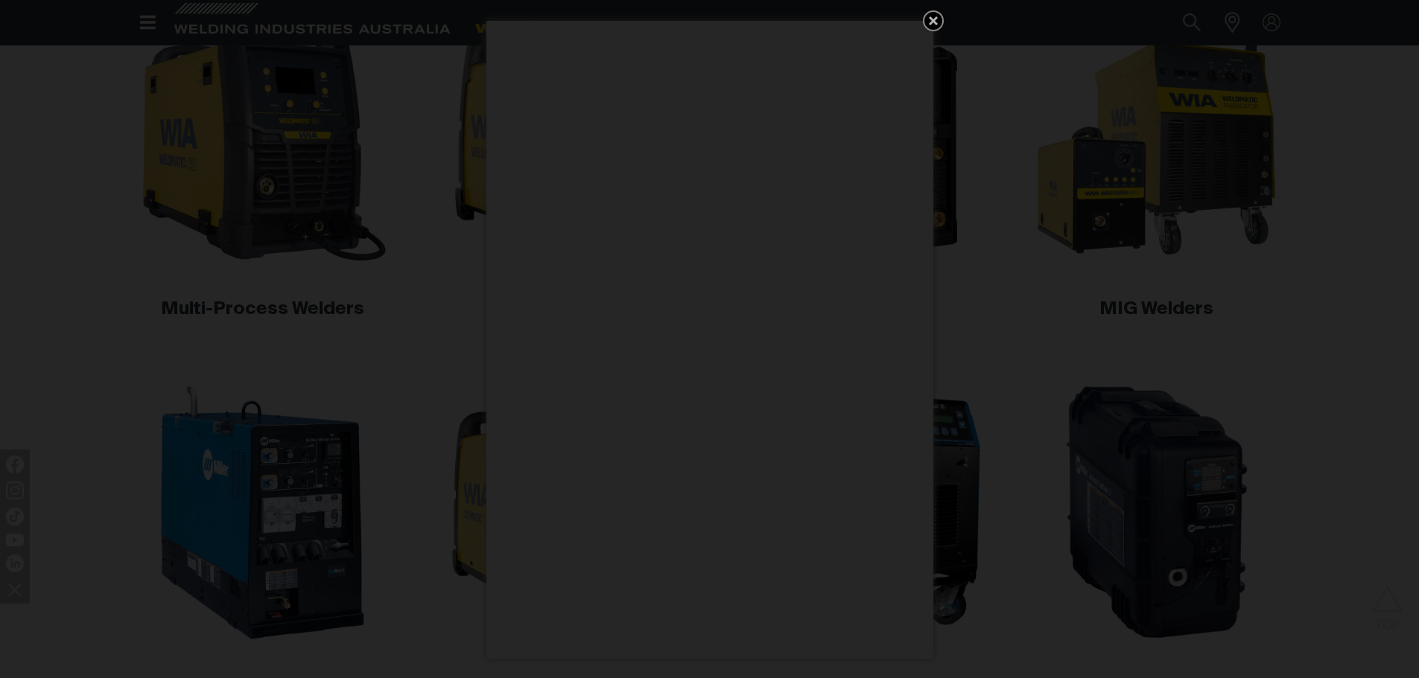
click at [928, 20] on icon "Get 5 WIA Welding Guides Free!" at bounding box center [933, 21] width 18 height 18
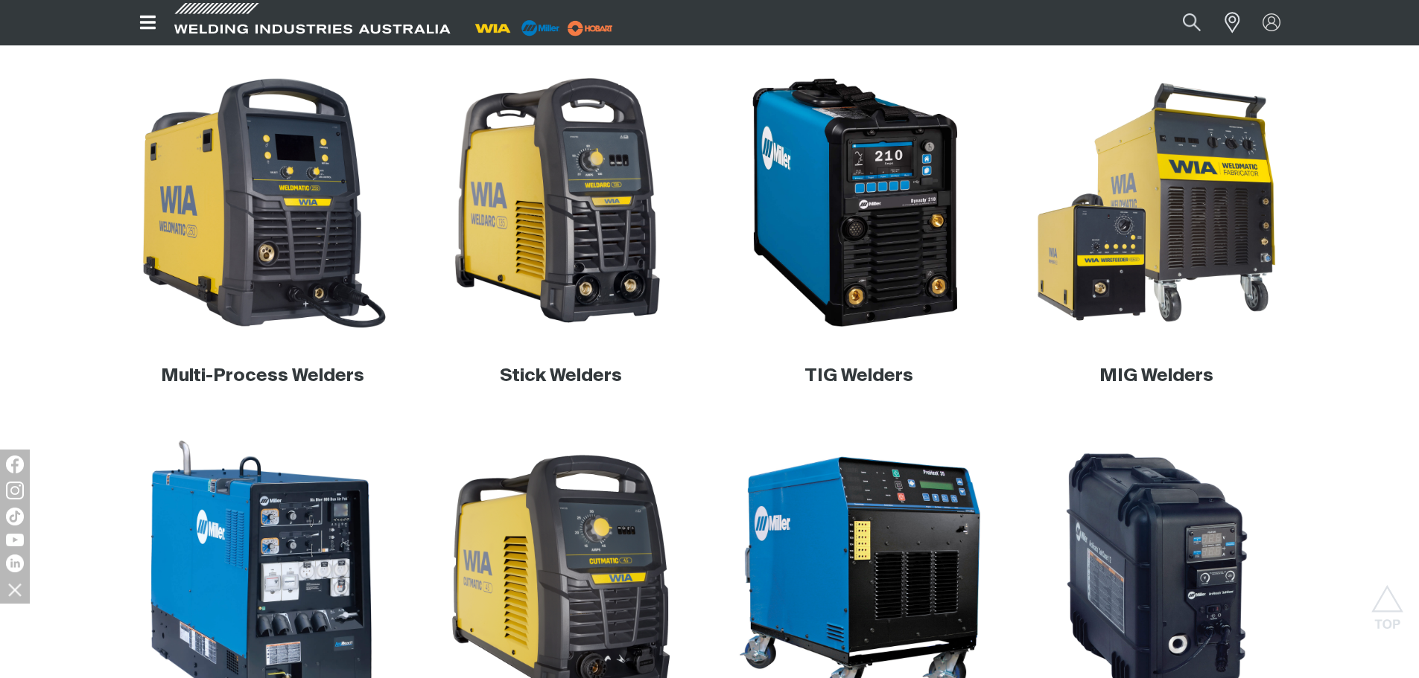
scroll to position [447, 0]
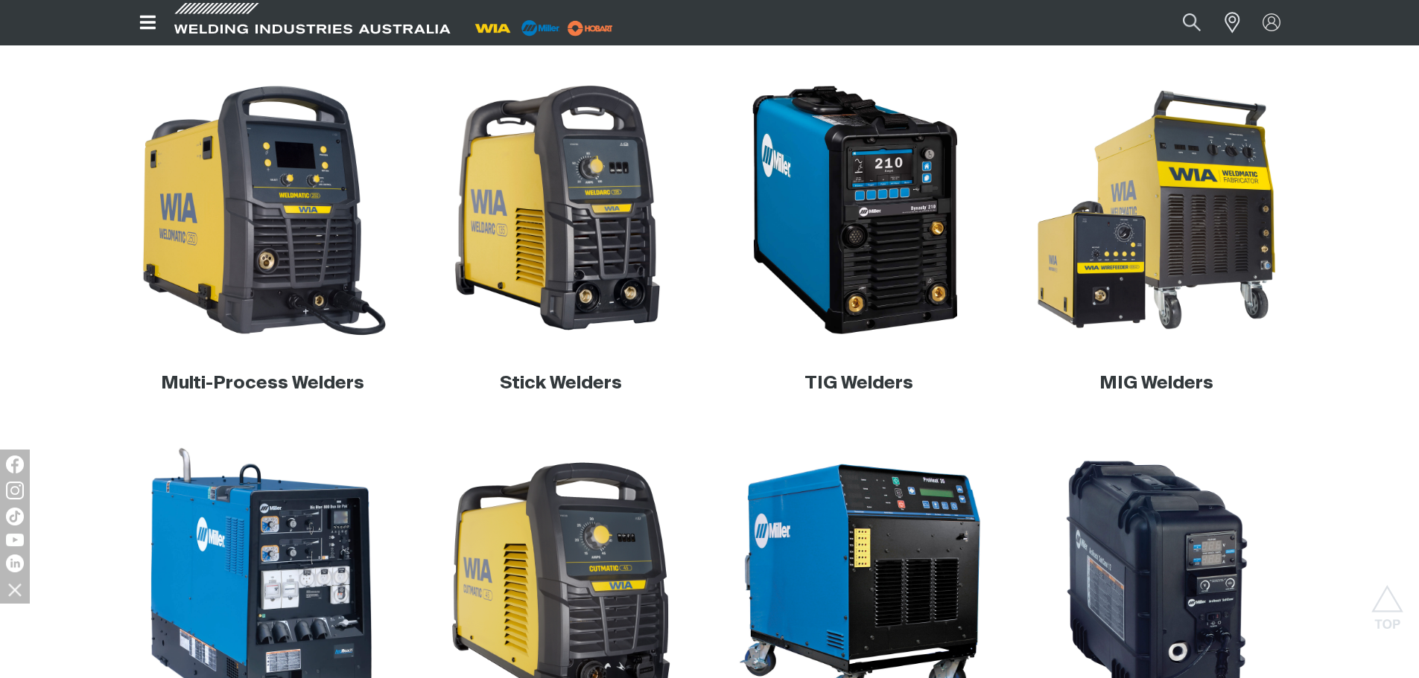
click at [270, 198] on img at bounding box center [262, 209] width 259 height 259
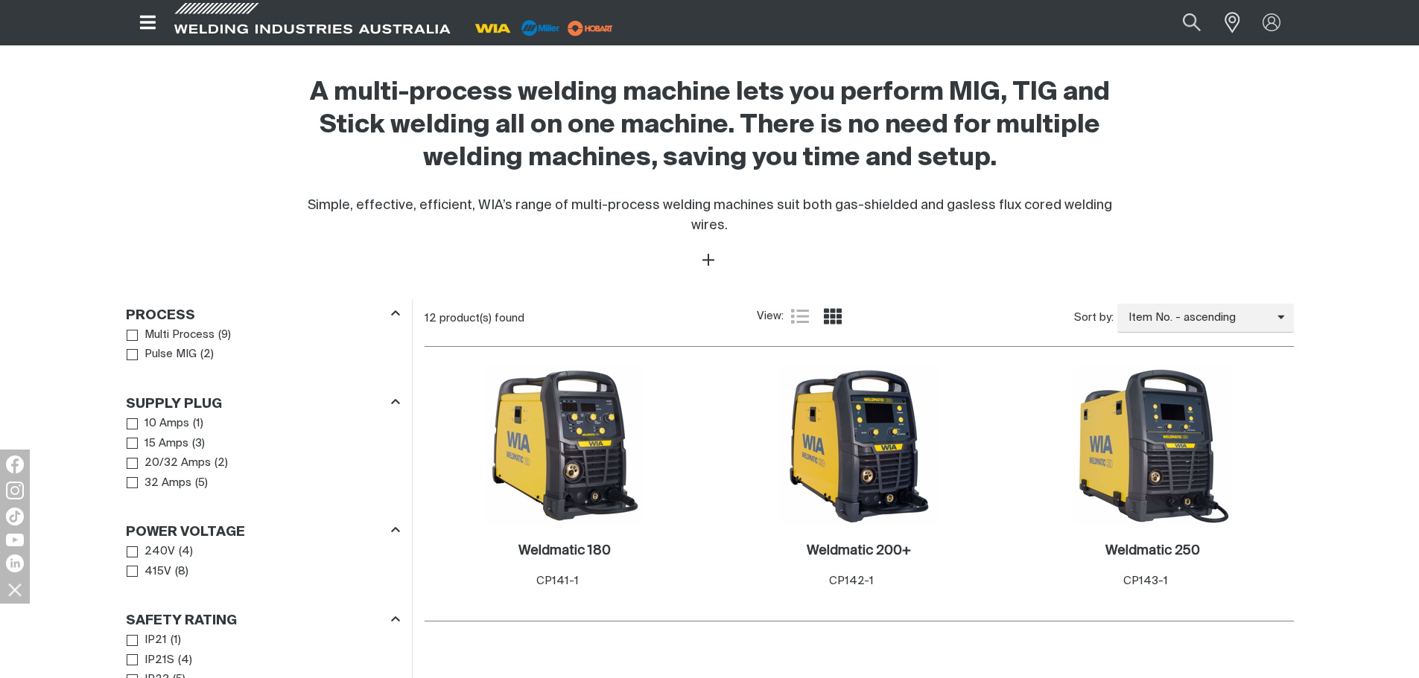
scroll to position [521, 0]
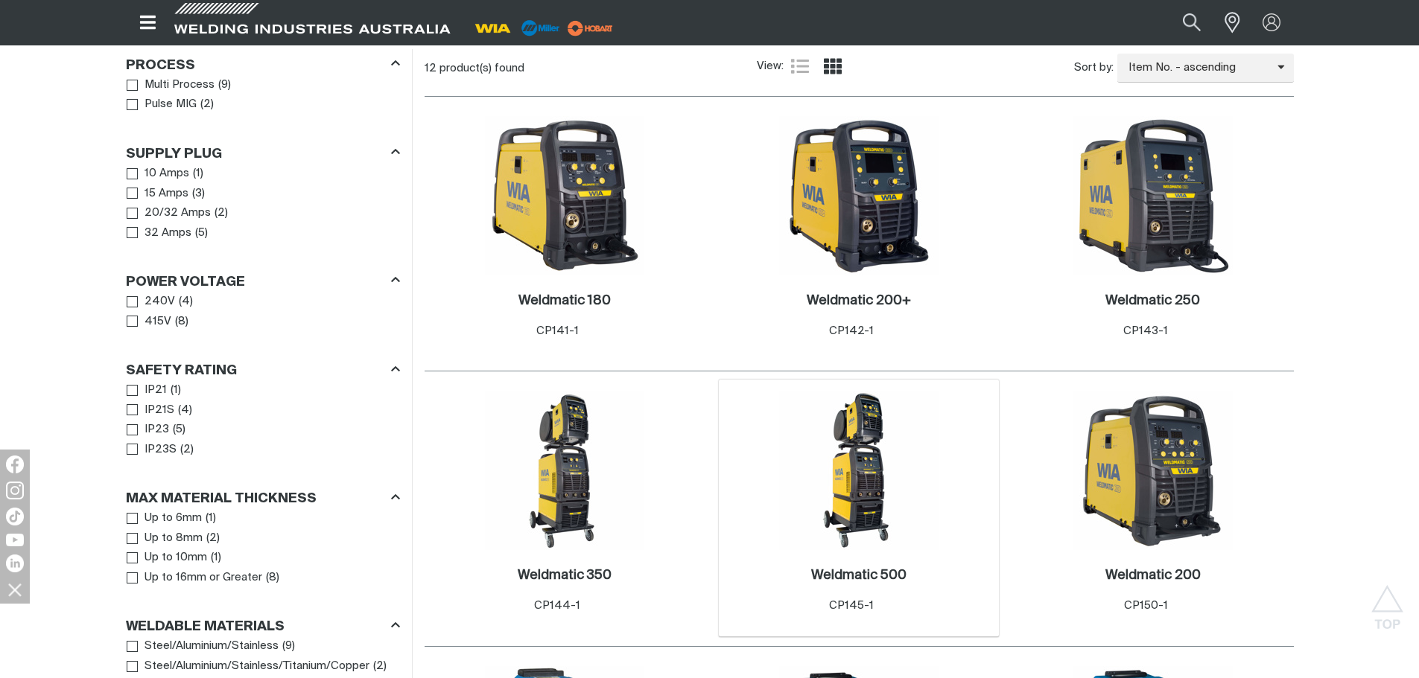
scroll to position [670, 0]
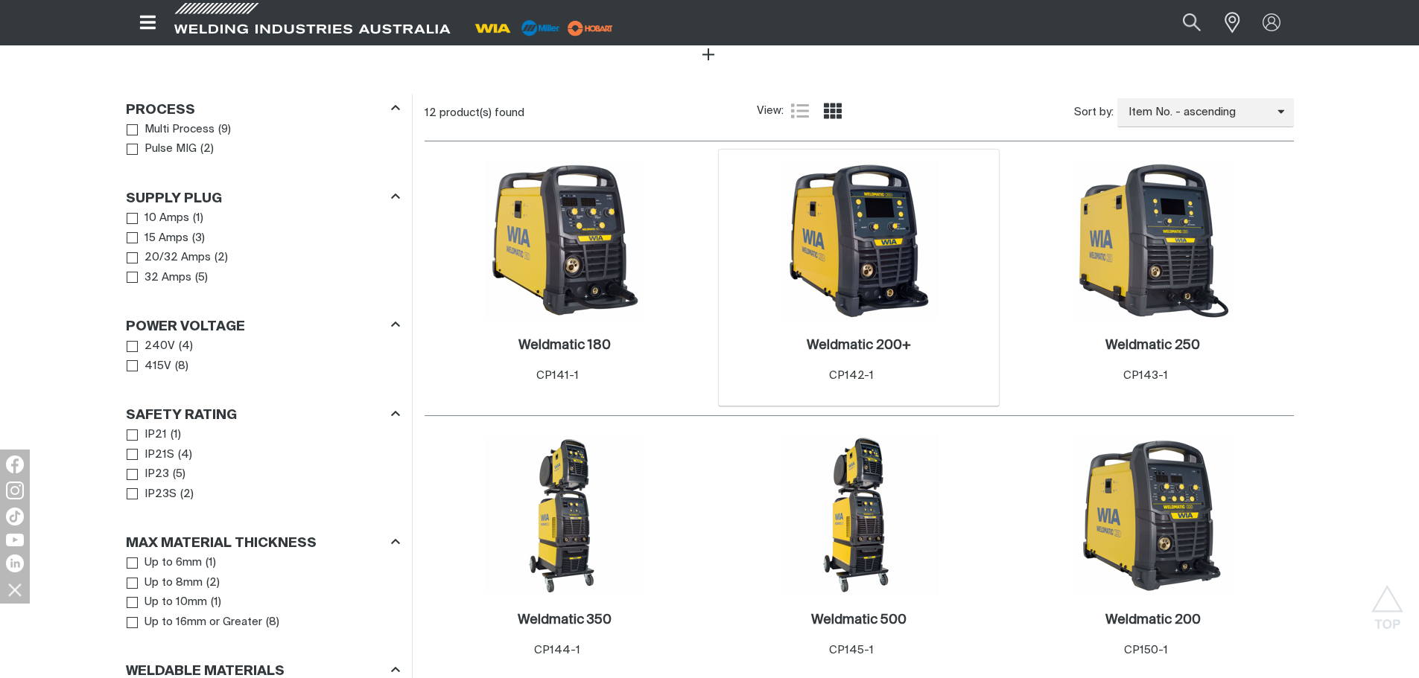
click at [898, 238] on img at bounding box center [858, 240] width 159 height 159
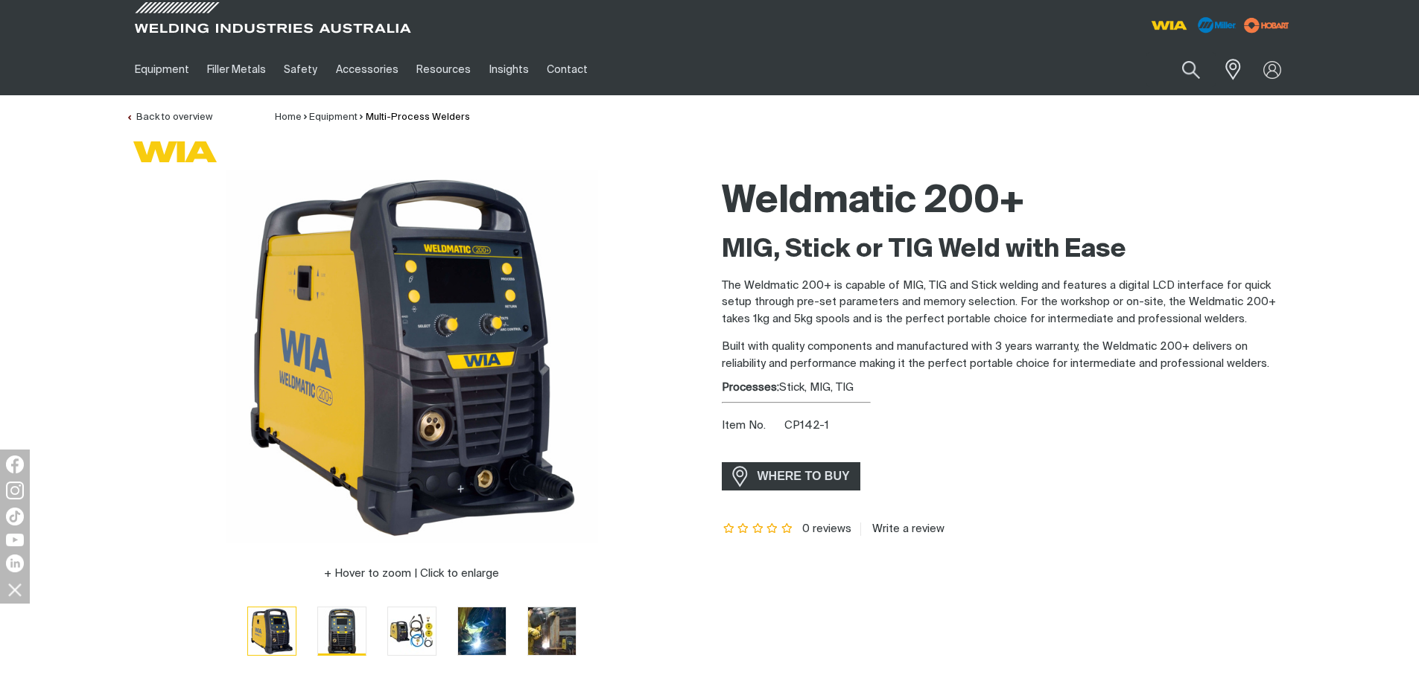
click at [347, 625] on img "Go to slide 2" at bounding box center [342, 632] width 48 height 48
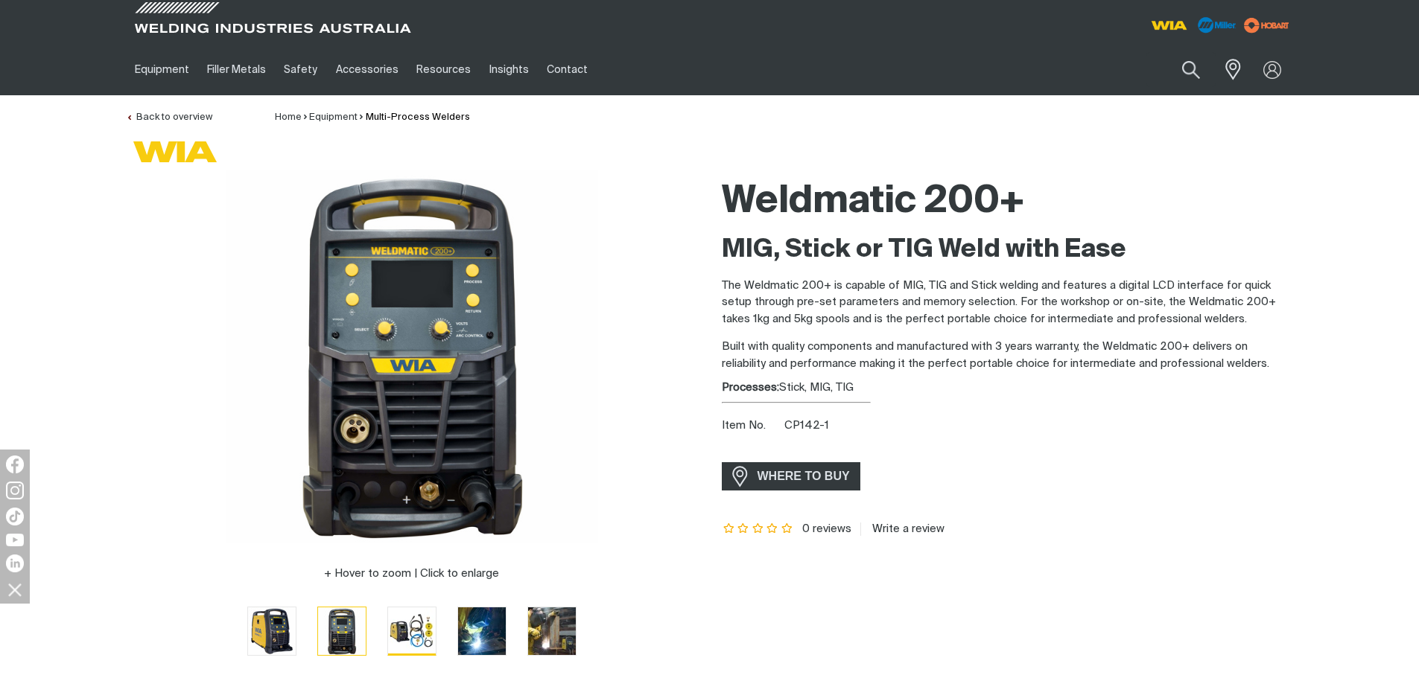
click at [407, 621] on img "Go to slide 3" at bounding box center [412, 631] width 48 height 47
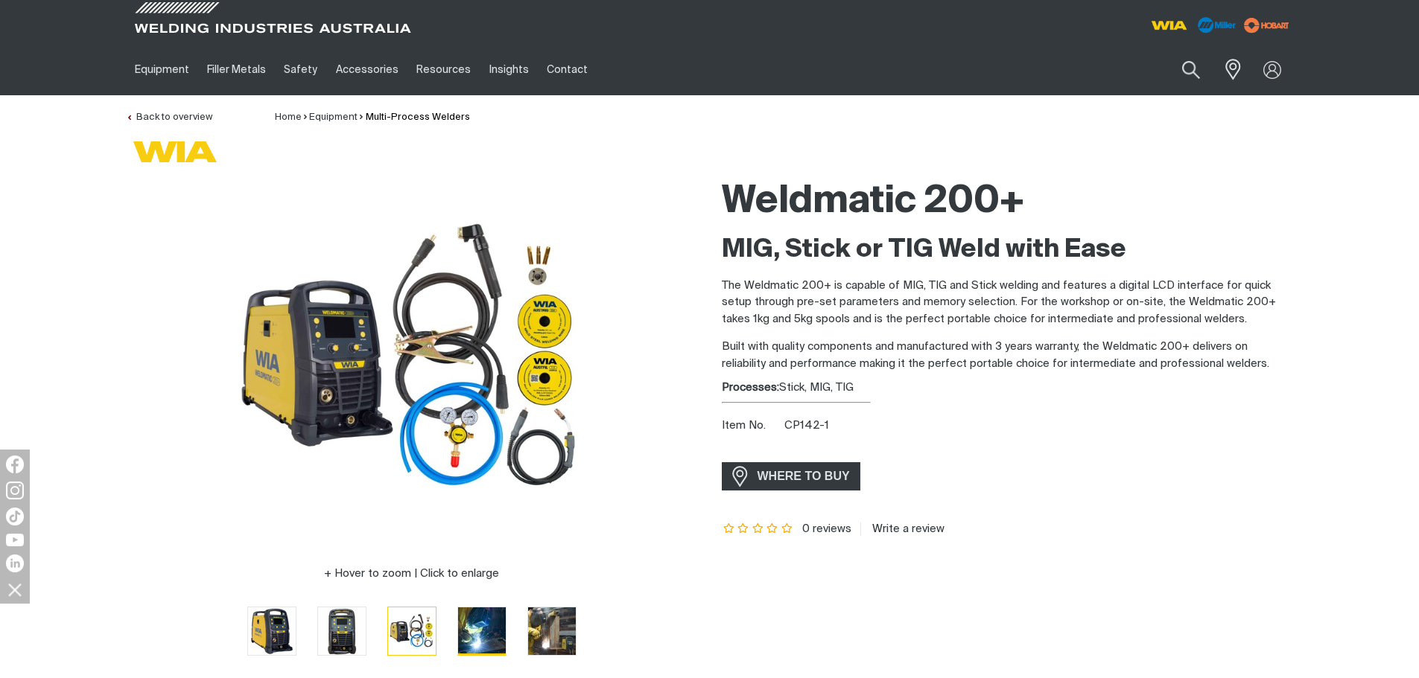
click at [488, 620] on img "Go to slide 4" at bounding box center [482, 632] width 48 height 48
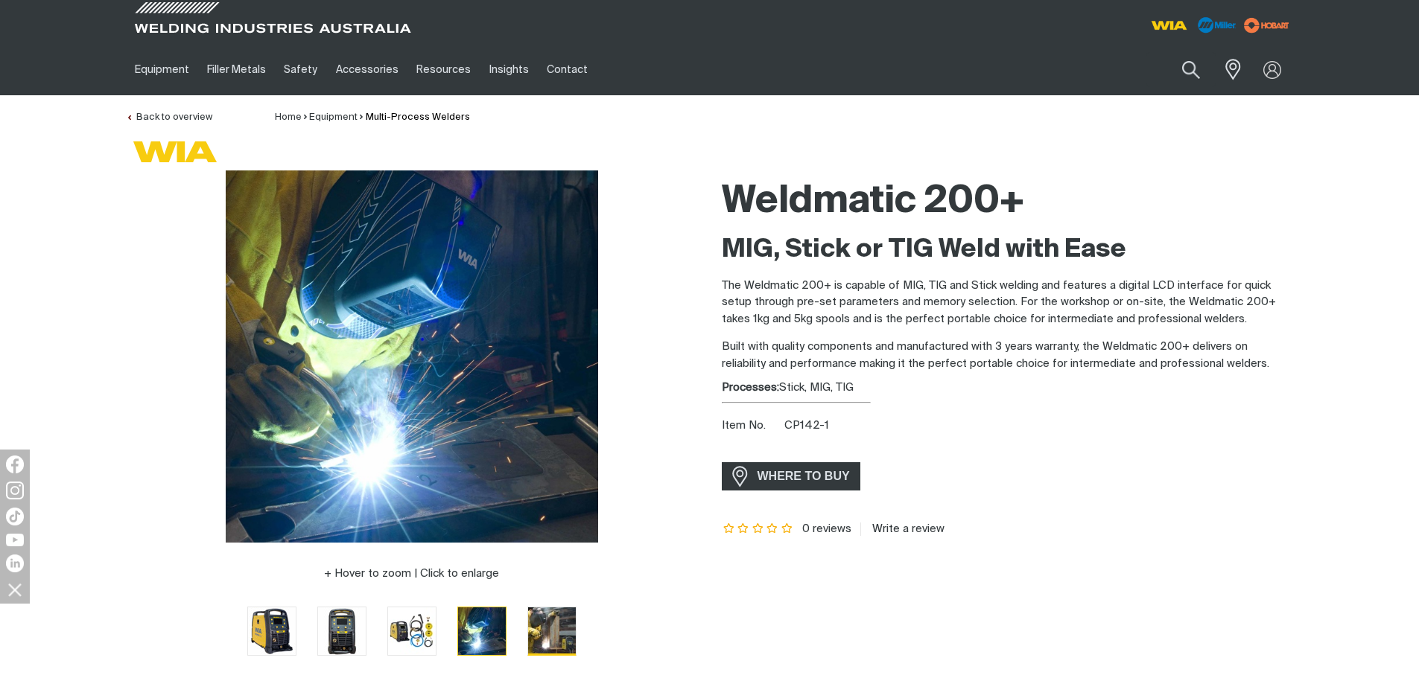
click at [538, 634] on img "Go to slide 5" at bounding box center [552, 632] width 48 height 48
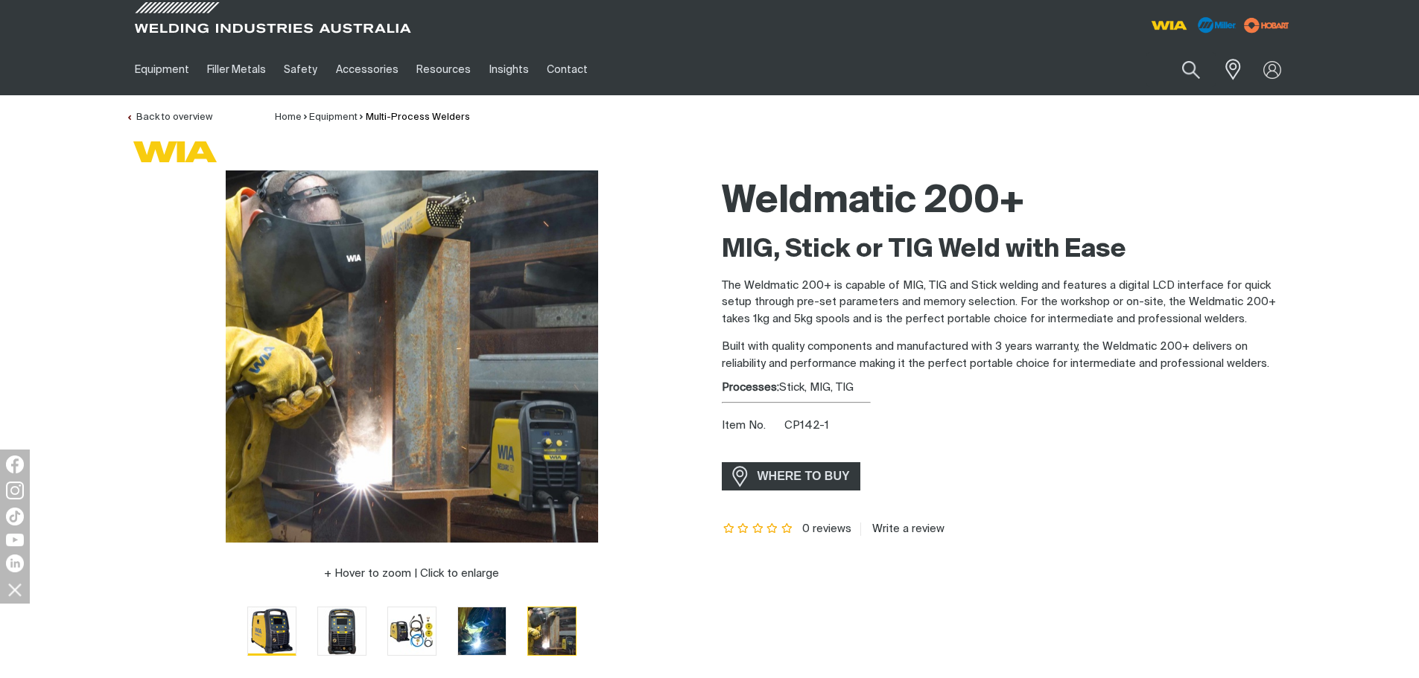
click at [264, 626] on img "Go to slide 1" at bounding box center [272, 632] width 48 height 48
